Goal: Transaction & Acquisition: Purchase product/service

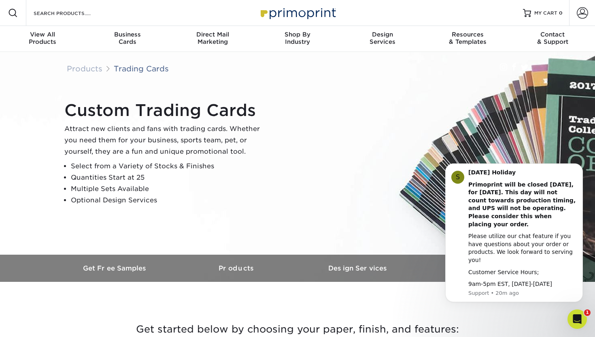
click at [353, 186] on div "Custom Trading Cards Attract new clients and fans with trading cards. Whether y…" at bounding box center [301, 153] width 486 height 112
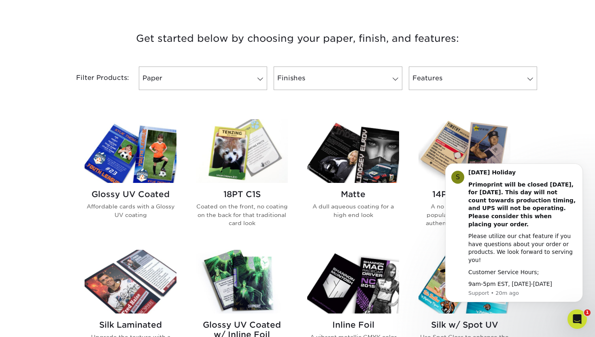
scroll to position [292, 0]
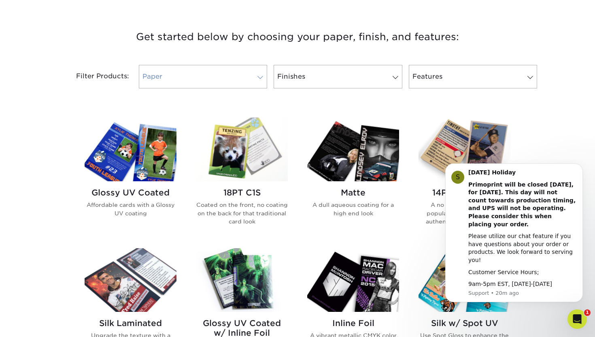
click at [222, 87] on link "Paper" at bounding box center [203, 76] width 128 height 23
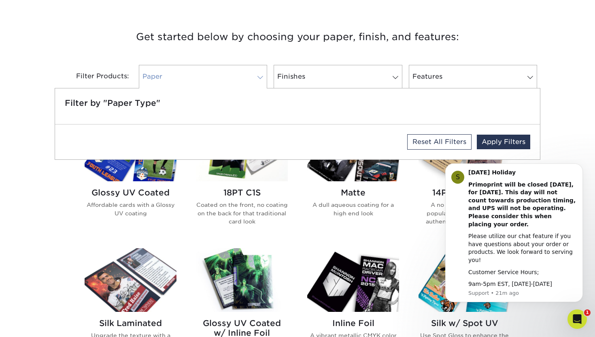
click at [223, 83] on link "Paper" at bounding box center [203, 76] width 128 height 23
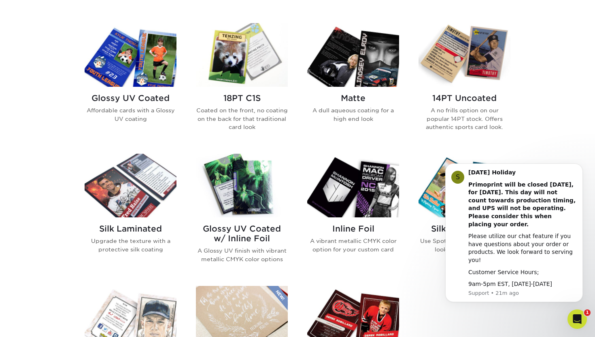
scroll to position [387, 0]
click at [139, 74] on img at bounding box center [131, 55] width 92 height 64
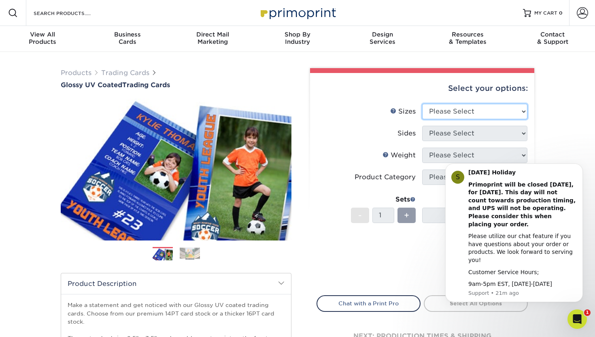
click at [435, 111] on select "Please Select 2.5" x 3.5"" at bounding box center [474, 111] width 105 height 15
select select "2.50x3.50"
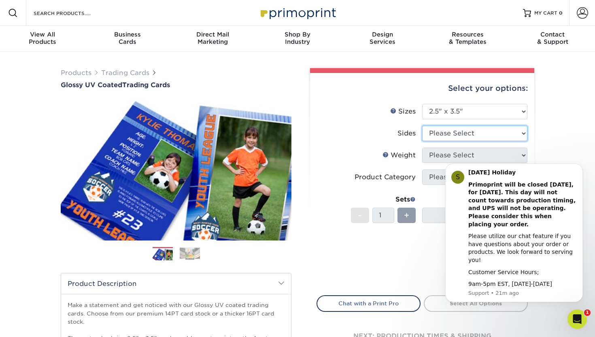
click at [444, 132] on select "Please Select Print Both Sides Print Front Only" at bounding box center [474, 133] width 105 height 15
select select "13abbda7-1d64-4f25-8bb2-c179b224825d"
click at [447, 155] on select "Please Select 16PT 14PT 18PT C1S" at bounding box center [474, 154] width 105 height 15
select select "18PTC1S"
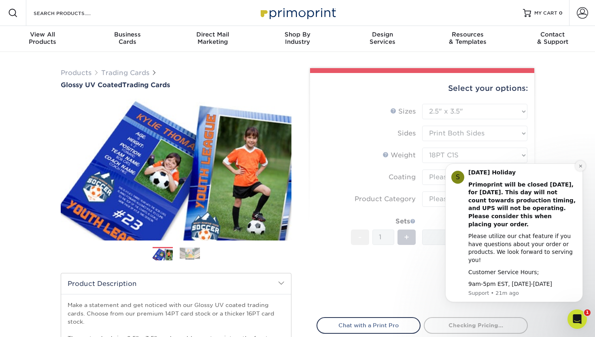
click at [581, 168] on icon "Dismiss notification" at bounding box center [581, 166] width 4 height 4
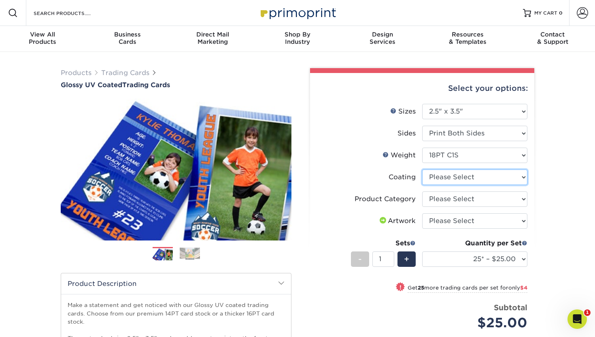
click at [499, 179] on select at bounding box center [474, 176] width 105 height 15
select select "1e8116af-acfc-44b1-83dc-8181aa338834"
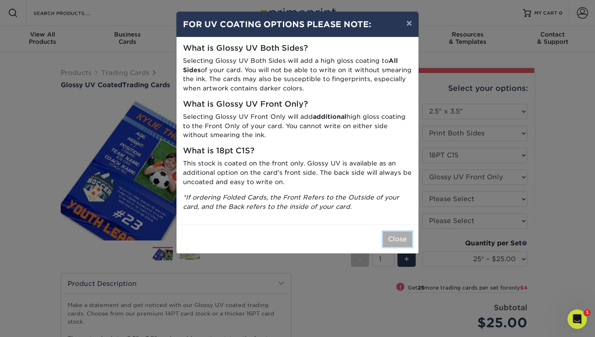
click at [399, 239] on button "Close" at bounding box center [397, 238] width 29 height 15
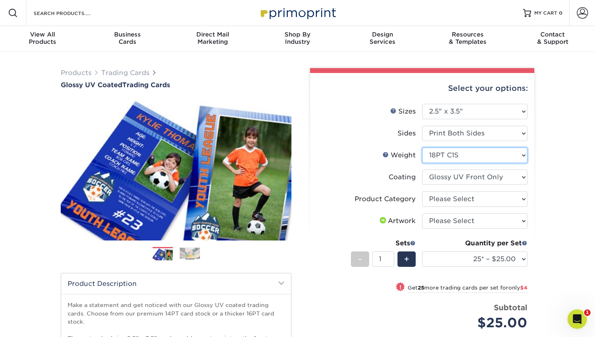
click at [455, 153] on select "Please Select 16PT 14PT 18PT C1S" at bounding box center [474, 154] width 105 height 15
select select "14PT"
select select
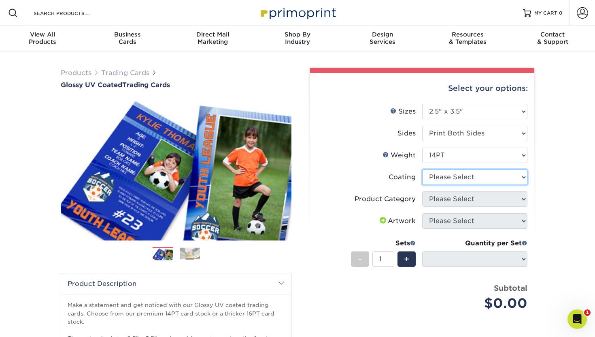
click at [459, 177] on select at bounding box center [474, 176] width 105 height 15
select select "ae367451-b2b8-45df-a344-0f05b6a12993"
select select "-1"
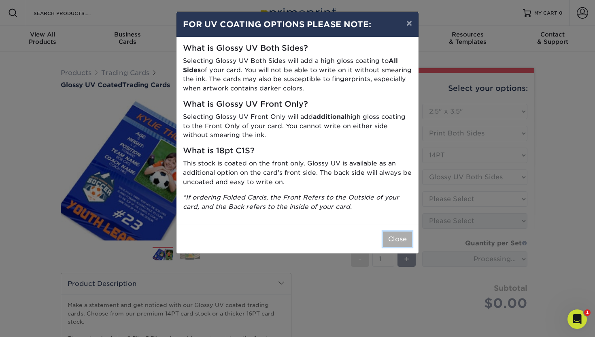
click at [398, 238] on button "Close" at bounding box center [397, 238] width 29 height 15
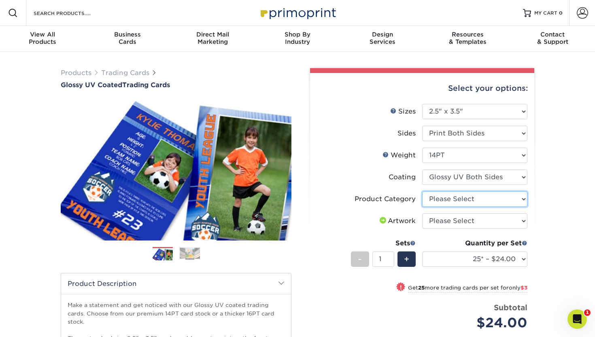
click at [448, 200] on select "Please Select Trading Cards" at bounding box center [474, 198] width 105 height 15
select select "c2f9bce9-36c2-409d-b101-c29d9d031e18"
click at [450, 220] on select "Please Select I will upload files I need a design - $100" at bounding box center [474, 220] width 105 height 15
select select "upload"
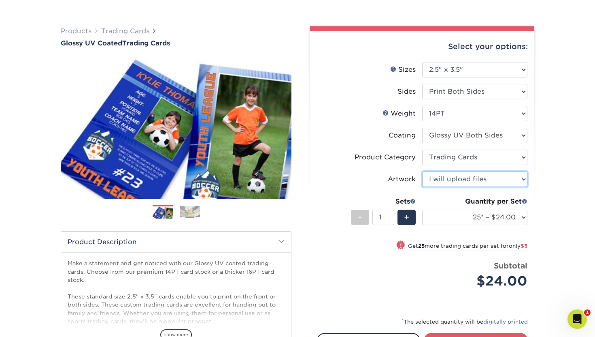
scroll to position [45, 0]
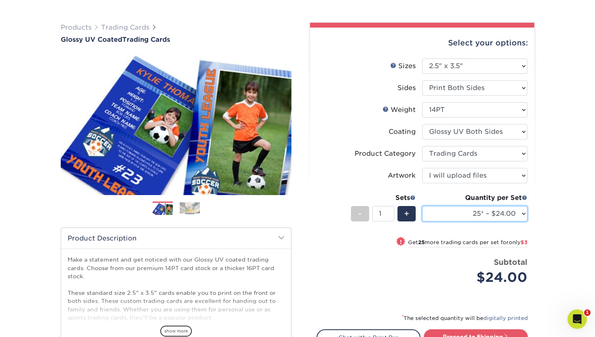
click at [465, 216] on select "25* – $24.00 50* – $27.00 75* – $34.00 100* – $37.00 250* – $48.00 500 – $59.00…" at bounding box center [474, 213] width 105 height 15
click at [502, 212] on select "25* – $24.00 50* – $27.00 75* – $34.00 100* – $37.00 250* – $48.00 500 – $59.00…" at bounding box center [474, 213] width 105 height 15
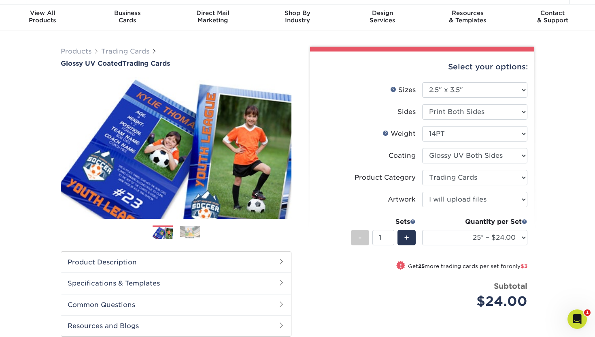
scroll to position [30, 0]
